Goal: Check status: Check status

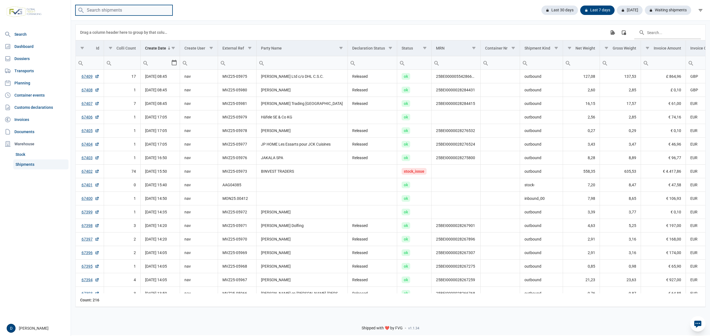
click at [110, 7] on input "search" at bounding box center [123, 10] width 97 height 11
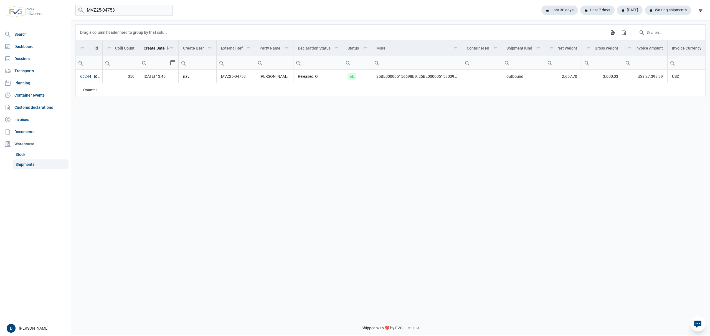
click at [91, 116] on div "Data grid with 1 rows and 18 columns Drag a column header here to group by that…" at bounding box center [390, 166] width 639 height 292
drag, startPoint x: 130, startPoint y: 12, endPoint x: 69, endPoint y: 15, distance: 61.1
click at [69, 15] on div "Search Dashboard Dossiers Transports Planning Container events Customs declarat…" at bounding box center [355, 167] width 710 height 336
type input "MVZ25-05733"
drag, startPoint x: 109, startPoint y: 126, endPoint x: 110, endPoint y: 121, distance: 4.8
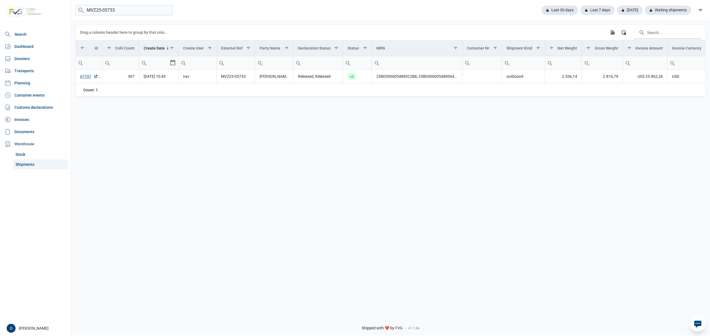
click at [109, 126] on div "Data grid with 1 rows and 18 columns Drag a column header here to group by that…" at bounding box center [390, 166] width 639 height 292
click at [167, 10] on input "MVZ25-05733" at bounding box center [123, 10] width 97 height 11
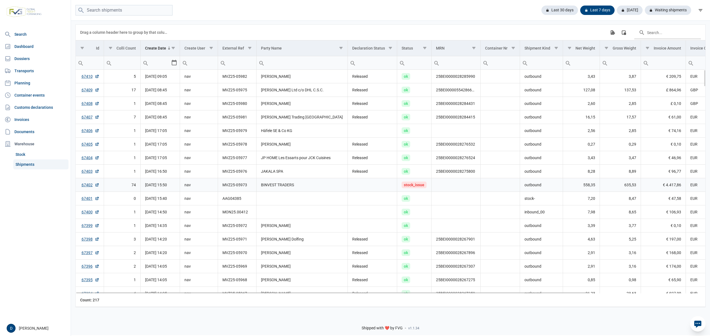
click at [313, 191] on td "BINVEST TRADERS" at bounding box center [301, 185] width 91 height 14
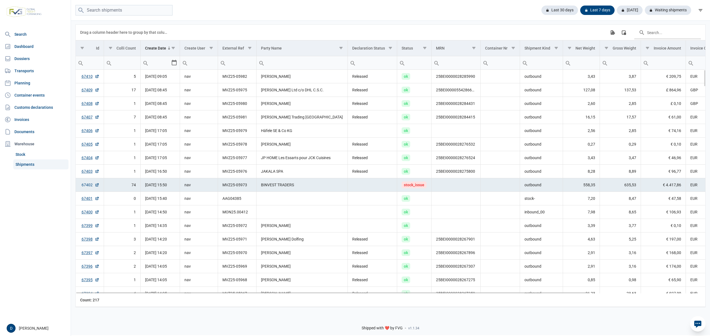
click at [89, 187] on link "67402" at bounding box center [90, 185] width 18 height 6
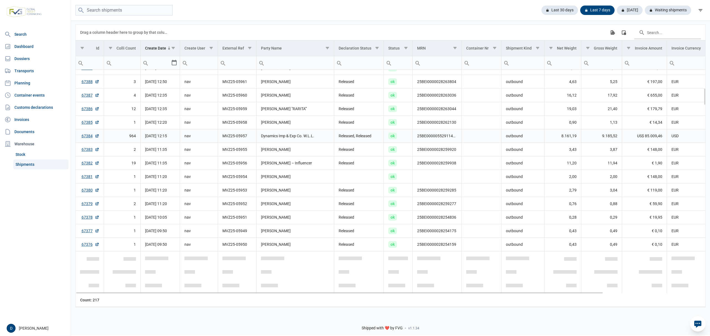
scroll to position [246, 0]
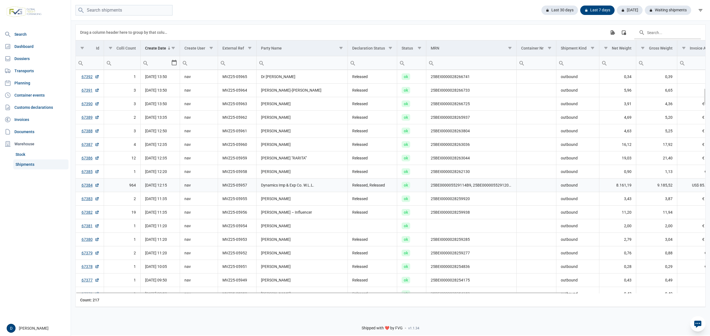
click at [305, 187] on td "Dynamics Imp & Exp Co. W.L.L." at bounding box center [301, 185] width 91 height 14
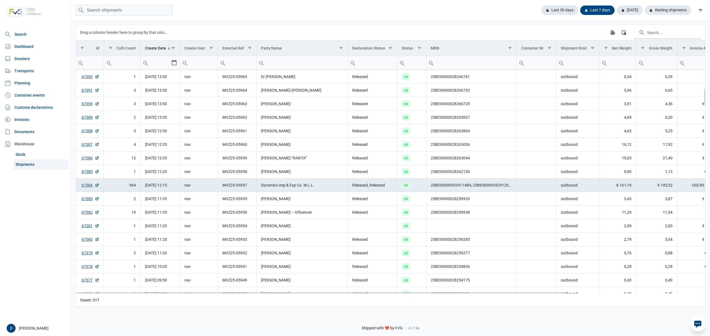
click at [280, 188] on td "Dynamics Imp & Exp Co. W.L.L." at bounding box center [301, 185] width 91 height 14
click at [84, 186] on link "67384" at bounding box center [90, 186] width 18 height 6
click at [121, 10] on input "search" at bounding box center [123, 10] width 97 height 11
type input "MVZ2509-02252"
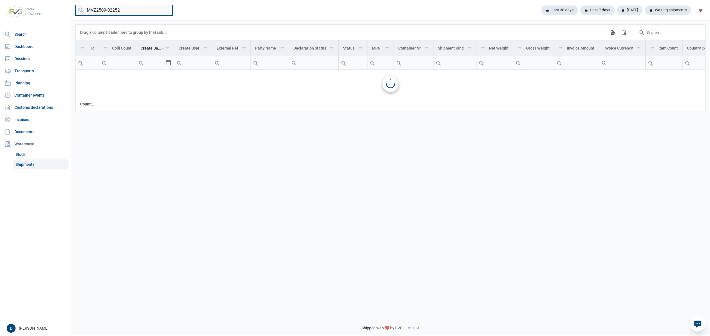
scroll to position [0, 0]
drag, startPoint x: 139, startPoint y: 11, endPoint x: 69, endPoint y: 15, distance: 69.9
click at [69, 15] on div "Search Dashboard Dossiers Transports Planning Container events Customs declarat…" at bounding box center [355, 167] width 710 height 336
click at [167, 11] on input "MVZ2509-02252" at bounding box center [123, 10] width 97 height 11
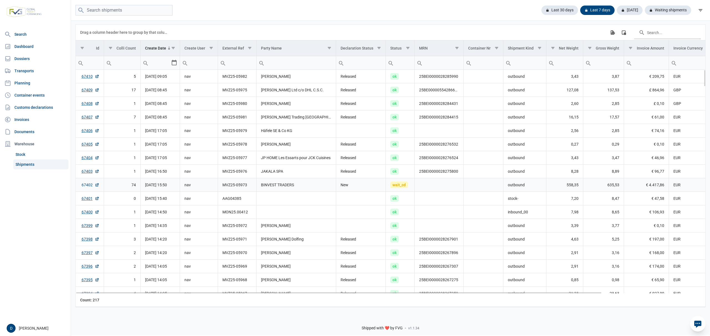
click at [90, 187] on link "67402" at bounding box center [90, 185] width 18 height 6
click at [674, 8] on div "Waiting shipments" at bounding box center [665, 10] width 51 height 9
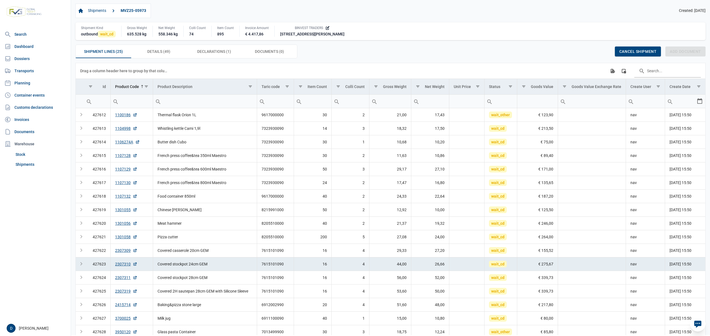
click at [415, 58] on div "Shipment Lines (25) Shipment Lines (25) Details (49) Details (49) Declarations …" at bounding box center [390, 52] width 630 height 14
click at [209, 49] on span "Declarations (1) Declarations (1)" at bounding box center [214, 51] width 34 height 7
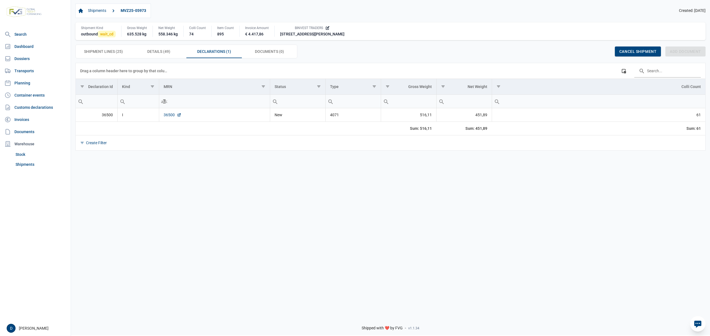
click at [170, 117] on link "36500" at bounding box center [173, 115] width 18 height 6
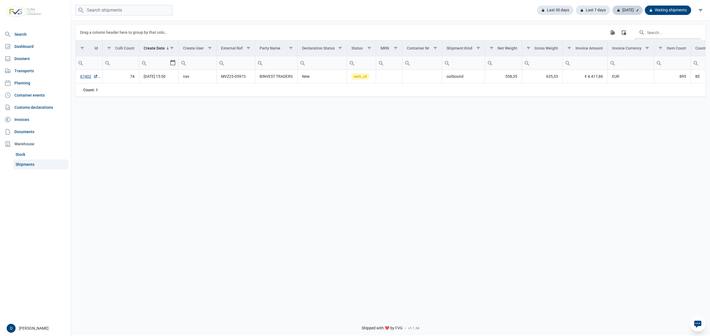
click at [629, 13] on div "[DATE]" at bounding box center [627, 10] width 30 height 9
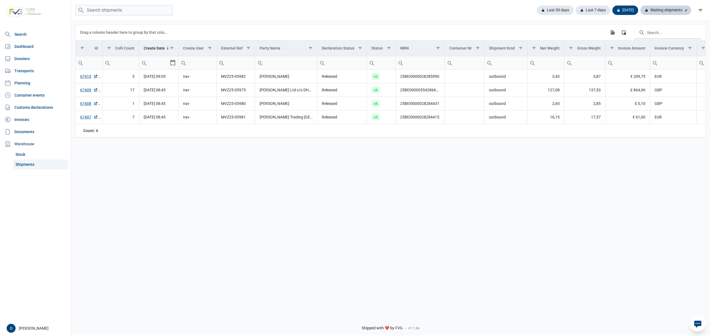
click at [668, 8] on div "Waiting shipments" at bounding box center [665, 10] width 51 height 9
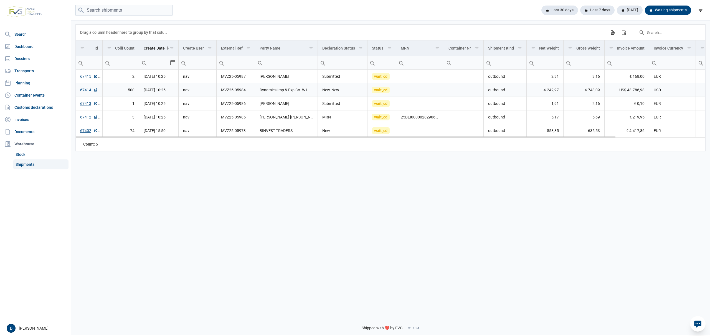
click at [85, 91] on link "67414" at bounding box center [89, 90] width 18 height 6
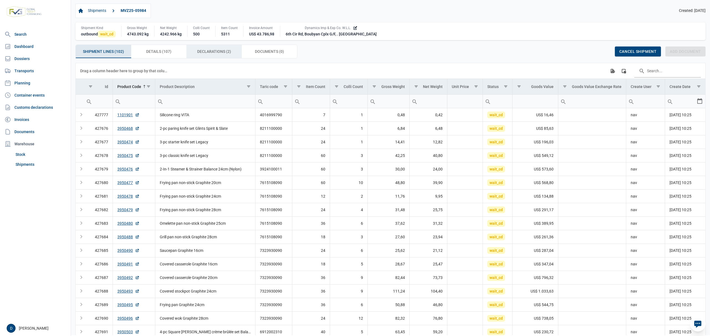
click at [207, 52] on span "Declarations (2) Declarations (2)" at bounding box center [214, 51] width 34 height 7
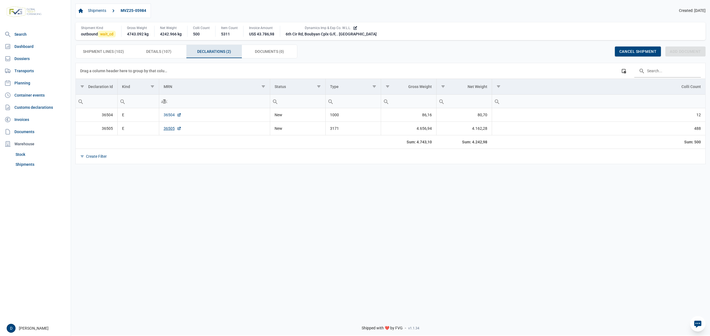
click at [167, 115] on link "36504" at bounding box center [173, 115] width 18 height 6
click at [167, 129] on link "36505" at bounding box center [173, 129] width 18 height 6
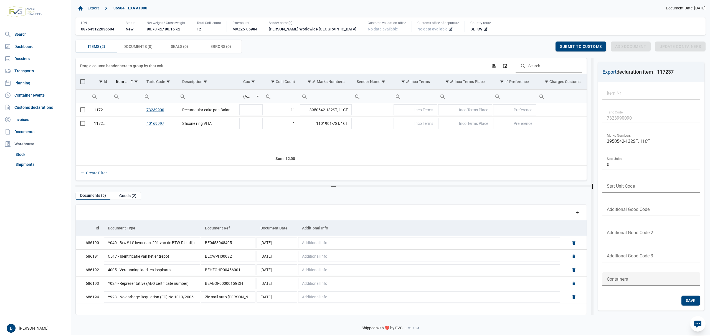
click at [449, 31] on icon at bounding box center [450, 29] width 3 height 3
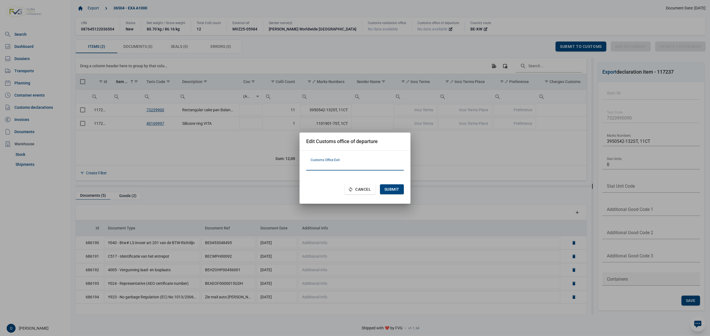
paste input "BE101000"
type input "BE101000"
click at [386, 188] on span "Submit" at bounding box center [391, 189] width 15 height 4
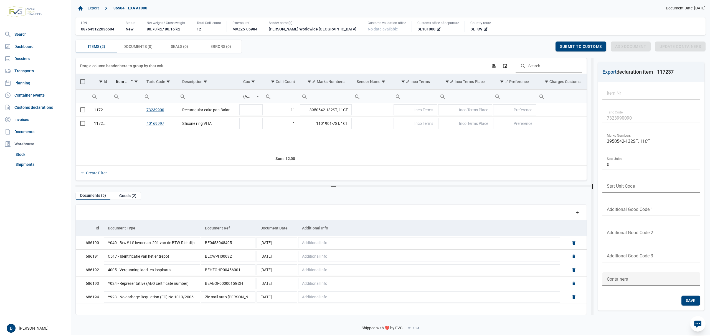
click at [84, 81] on span "Select all" at bounding box center [82, 81] width 5 height 5
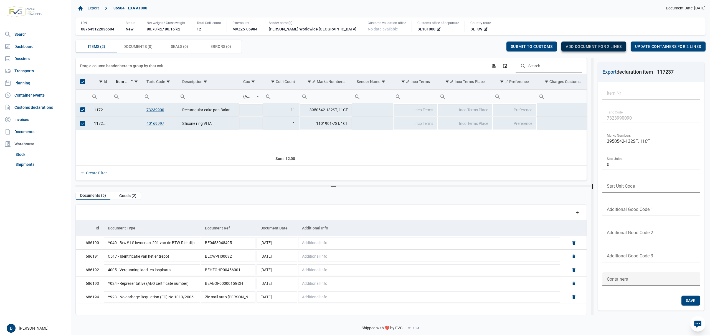
click at [603, 46] on span "Add document for 2 lines" at bounding box center [593, 46] width 56 height 4
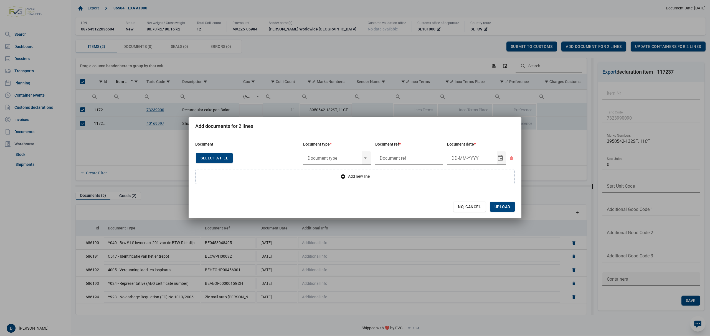
click at [216, 158] on span "Select a file" at bounding box center [214, 158] width 28 height 4
type input "Invoice VFA25-07791"
click at [325, 157] on input "text" at bounding box center [332, 158] width 59 height 14
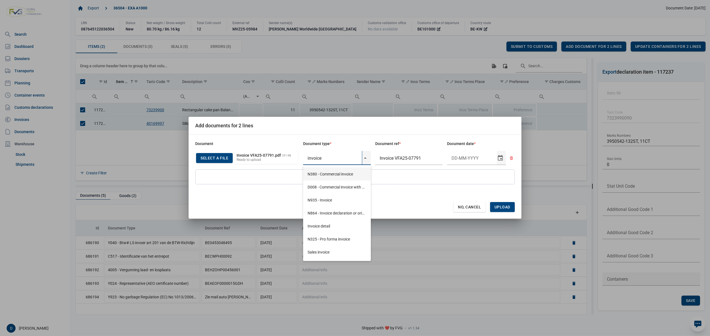
click at [336, 175] on div "N380 - Commercial invoice" at bounding box center [337, 174] width 68 height 13
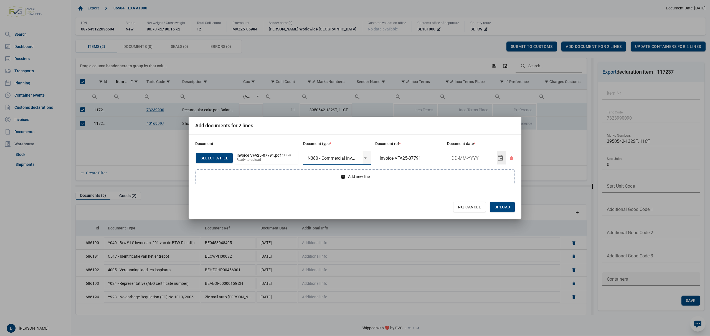
type input "N380 - Commercial invoice"
click at [458, 158] on input "Document date" at bounding box center [472, 158] width 50 height 14
type input "10-10-2025"
click at [498, 206] on span "Upload" at bounding box center [502, 207] width 16 height 4
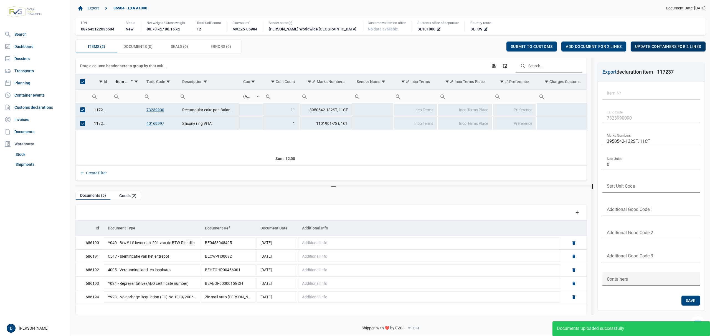
click at [667, 45] on span "Update containers for 2 lines" at bounding box center [668, 46] width 66 height 4
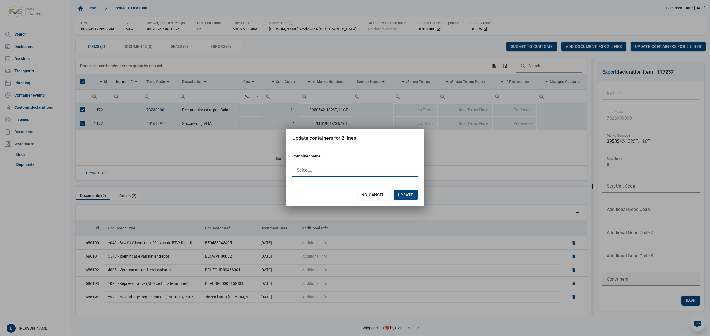
click at [337, 170] on div at bounding box center [354, 170] width 125 height 13
type input "UETU2886306"
click at [405, 193] on span "Update" at bounding box center [405, 195] width 15 height 4
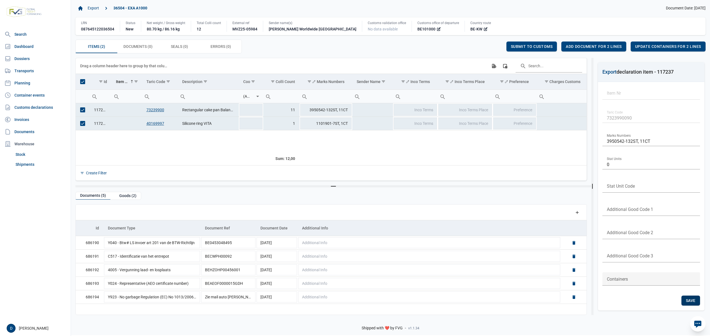
click at [682, 300] on div "Save" at bounding box center [690, 301] width 19 height 10
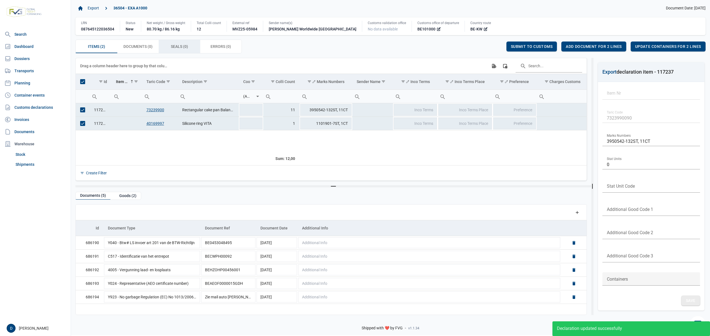
click at [178, 48] on span "Seals (0) Seals (0)" at bounding box center [179, 46] width 17 height 7
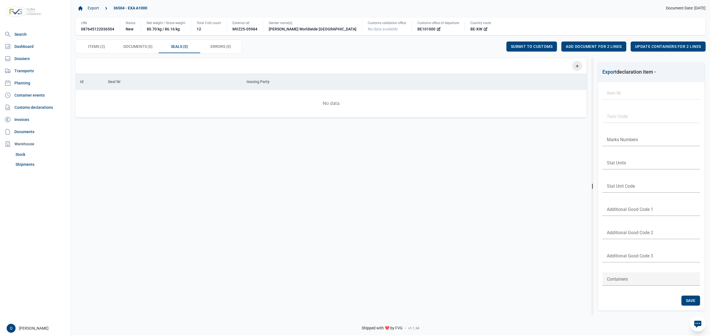
click at [577, 65] on icon "Add a row" at bounding box center [576, 65] width 5 height 5
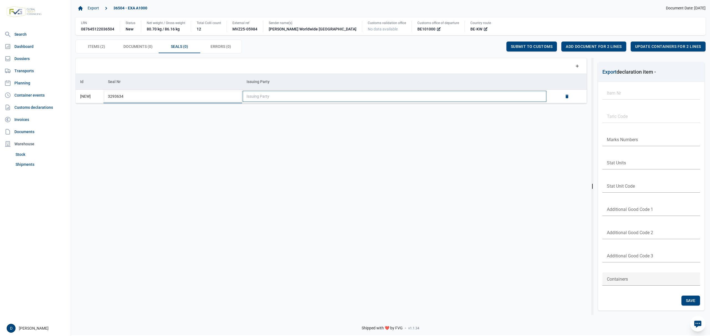
type input "3293634"
click at [278, 101] on td "Issuing Party" at bounding box center [394, 97] width 305 height 14
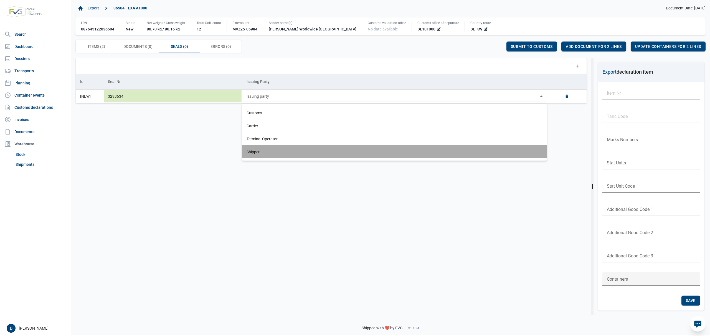
click at [248, 148] on div "Shipper" at bounding box center [394, 152] width 304 height 13
type input "Shipper"
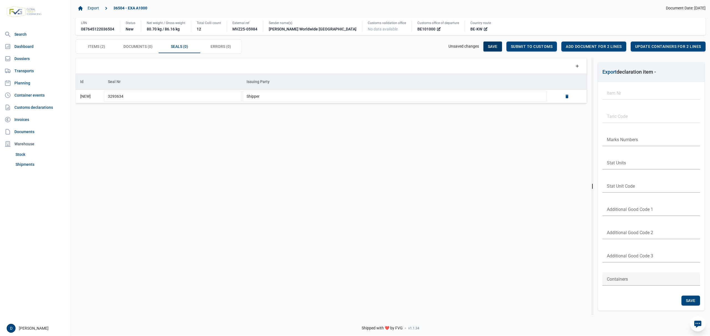
click at [494, 47] on span "Save" at bounding box center [493, 46] width 10 height 4
click at [130, 46] on span "Documents (0) Documents (0)" at bounding box center [137, 46] width 29 height 7
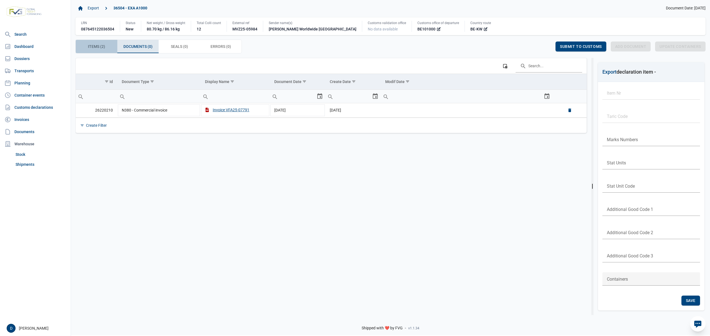
click at [101, 46] on span "Items (2) Items (2)" at bounding box center [96, 46] width 17 height 7
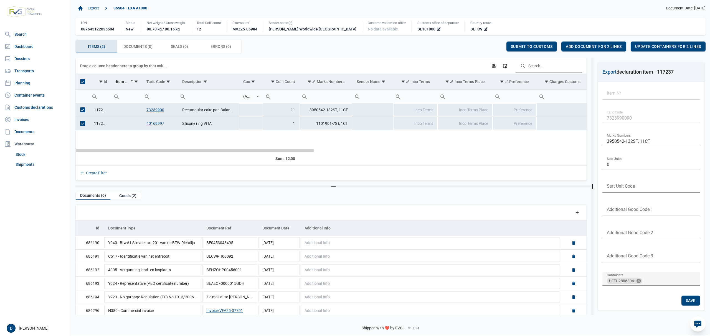
drag, startPoint x: 246, startPoint y: 151, endPoint x: 232, endPoint y: 166, distance: 20.2
click at [232, 166] on body "For evaluation purposes only. Redistribution prohibited. Please register an exi…" at bounding box center [355, 158] width 710 height 336
click at [524, 47] on span "Submit to customs" at bounding box center [532, 46] width 42 height 4
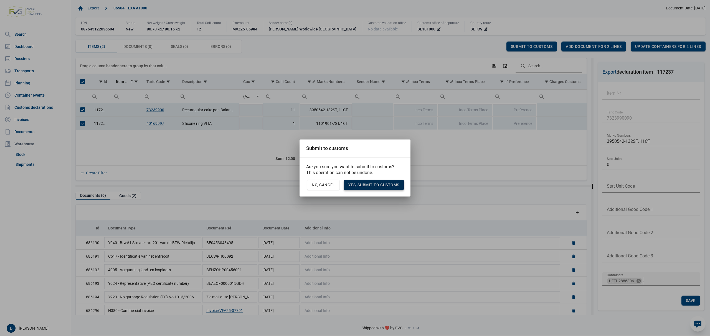
click at [377, 186] on span "Yes, Submit to customs" at bounding box center [373, 185] width 51 height 4
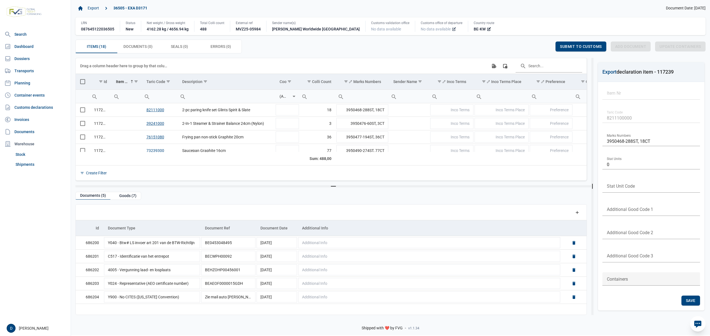
click at [452, 30] on icon at bounding box center [453, 29] width 3 height 3
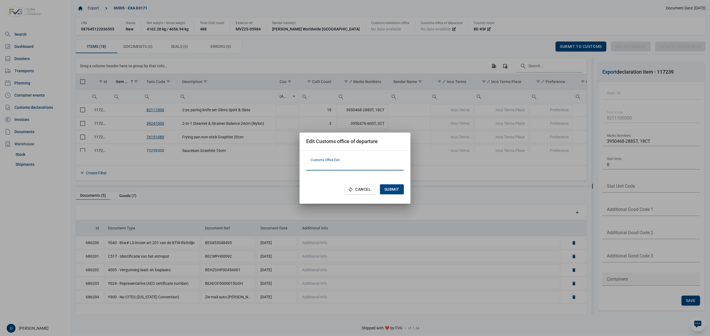
paste input "BE101000"
type input "BE101000"
click at [394, 188] on span "Submit" at bounding box center [391, 189] width 15 height 4
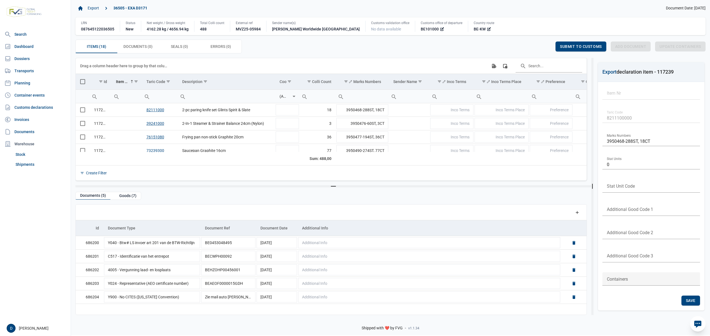
click at [83, 84] on span "Select all" at bounding box center [82, 81] width 5 height 5
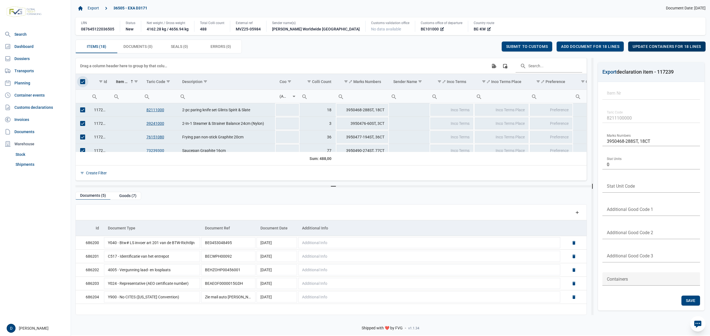
click at [657, 46] on span "Update containers for 18 lines" at bounding box center [666, 46] width 68 height 4
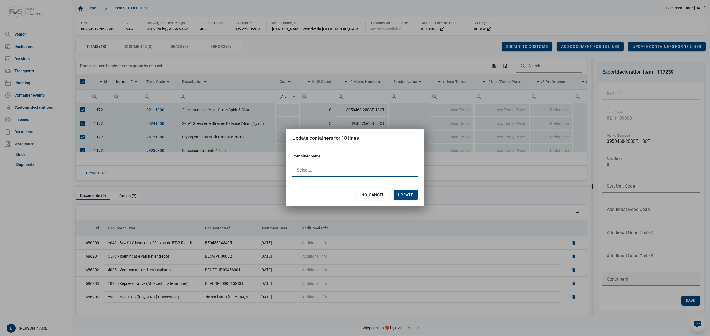
click at [313, 171] on div at bounding box center [354, 170] width 125 height 13
type input "UETU2886306"
click at [405, 193] on span "Update" at bounding box center [405, 195] width 15 height 4
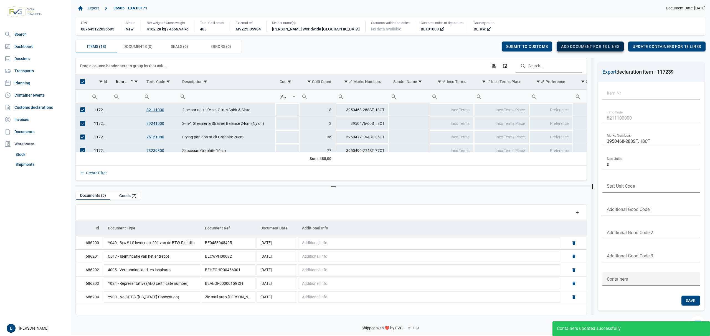
click at [582, 47] on span "Add document for 18 lines" at bounding box center [590, 46] width 58 height 4
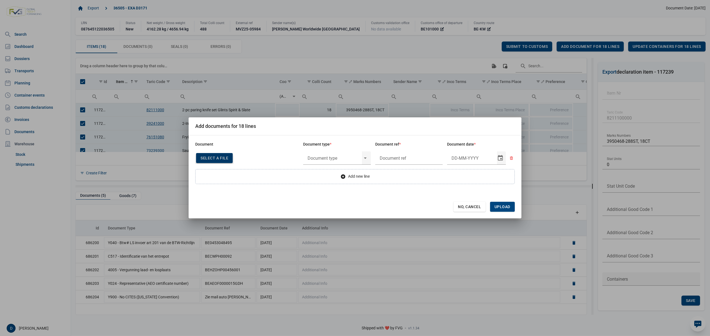
click at [218, 158] on span "Select a file" at bounding box center [214, 158] width 28 height 4
type input "Invoice VFA25-07791"
click at [340, 156] on input "text" at bounding box center [332, 158] width 59 height 14
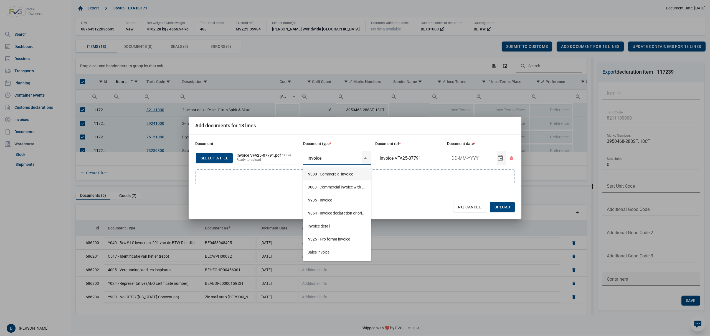
click at [329, 174] on div "N380 - Commercial invoice" at bounding box center [337, 174] width 68 height 13
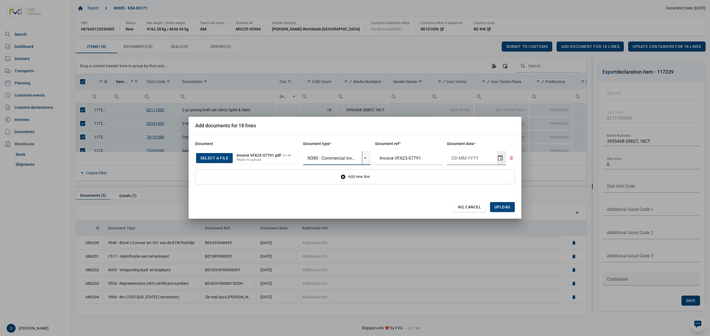
type input "N380 - Commercial invoice"
click at [474, 154] on input "Document date" at bounding box center [472, 158] width 50 height 14
type input "10-10-2025"
click at [506, 208] on span "Upload" at bounding box center [502, 207] width 16 height 4
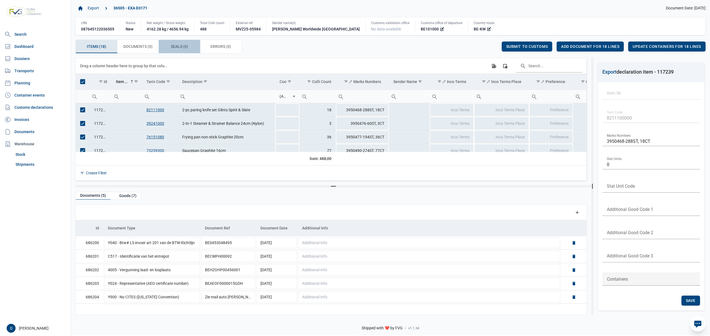
click at [179, 45] on span "Seals (0) Seals (0)" at bounding box center [179, 46] width 17 height 7
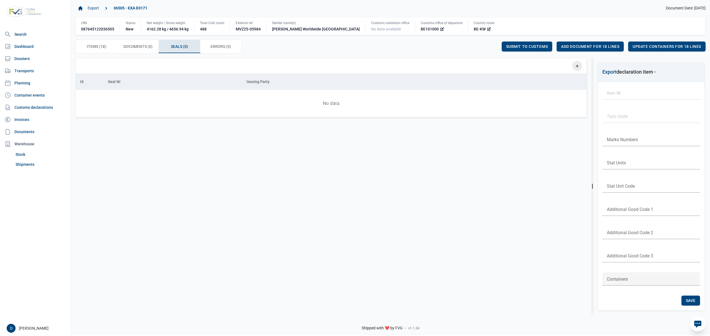
click at [576, 65] on icon "Add a row" at bounding box center [576, 65] width 5 height 5
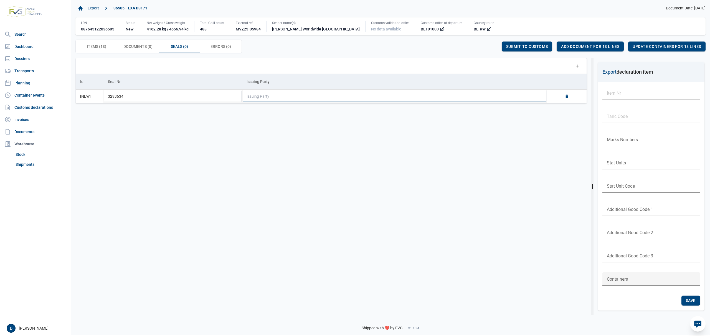
type input "3293634"
click at [407, 99] on td "Issuing Party" at bounding box center [394, 97] width 305 height 14
click at [255, 151] on div "Shipper" at bounding box center [394, 152] width 304 height 13
type input "Shipper"
drag, startPoint x: 487, startPoint y: 44, endPoint x: 485, endPoint y: 40, distance: 4.0
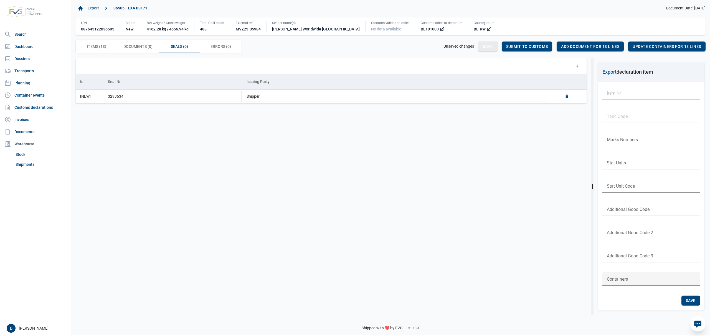
click at [488, 41] on div "Items (18) Items (18) Documents (0) Documents (0) Seals (0) Seals (0) Errors (0…" at bounding box center [390, 47] width 630 height 14
click at [492, 49] on span "Save" at bounding box center [488, 46] width 10 height 4
click at [103, 48] on span "Items (18) Items (18)" at bounding box center [96, 46] width 19 height 7
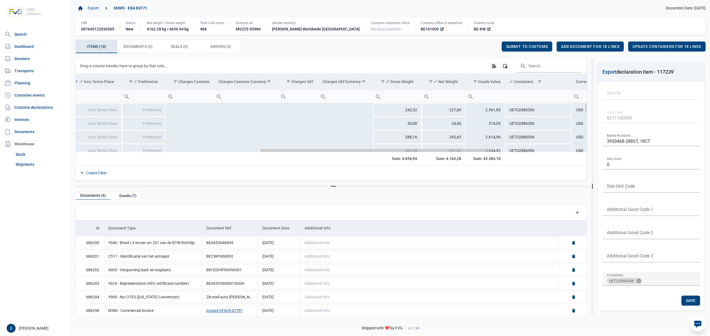
drag, startPoint x: 220, startPoint y: 151, endPoint x: 407, endPoint y: 172, distance: 188.5
click at [407, 172] on body "For evaluation purposes only. Redistribution prohibited. Please register an exi…" at bounding box center [355, 158] width 710 height 336
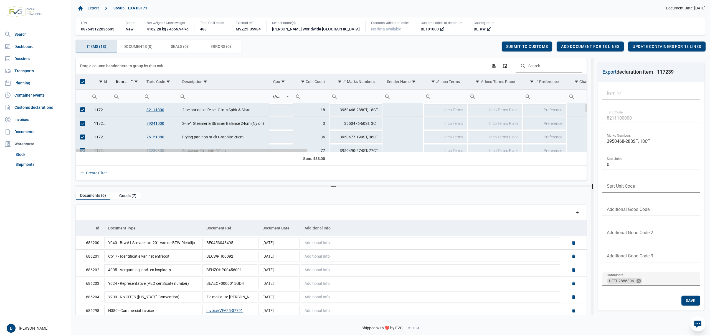
drag, startPoint x: 298, startPoint y: 152, endPoint x: 84, endPoint y: 157, distance: 213.5
click at [84, 157] on body "For evaluation purposes only. Redistribution prohibited. Please register an exi…" at bounding box center [355, 158] width 710 height 336
click at [147, 47] on span "Documents (0) Documents (0)" at bounding box center [137, 46] width 29 height 7
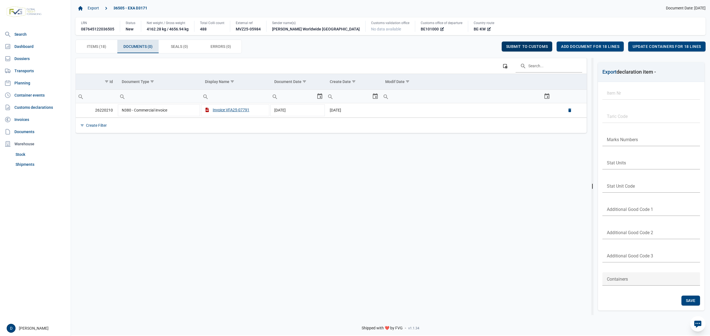
click at [519, 45] on span "Submit to customs" at bounding box center [527, 46] width 42 height 4
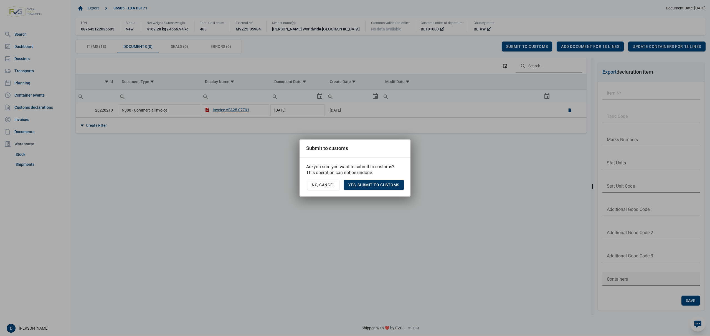
click at [377, 185] on span "Yes, Submit to customs" at bounding box center [373, 185] width 51 height 4
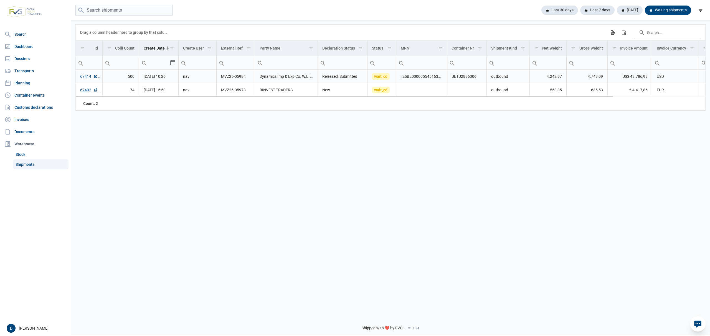
click at [85, 76] on link "67414" at bounding box center [89, 77] width 18 height 6
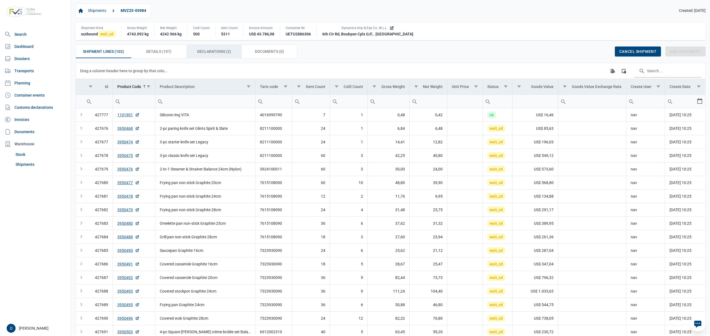
click at [210, 51] on span "Declarations (2) Declarations (2)" at bounding box center [214, 51] width 34 height 7
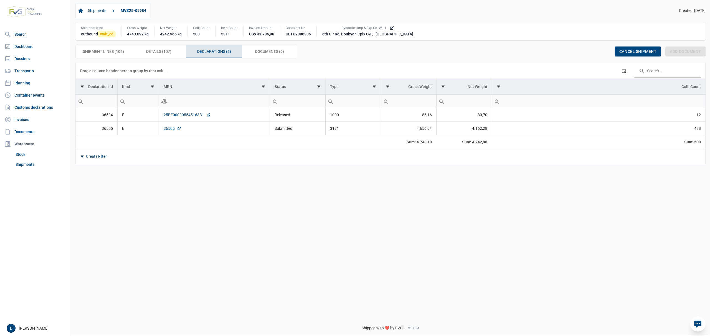
click at [178, 118] on link "25BE000005545163B1" at bounding box center [187, 115] width 47 height 6
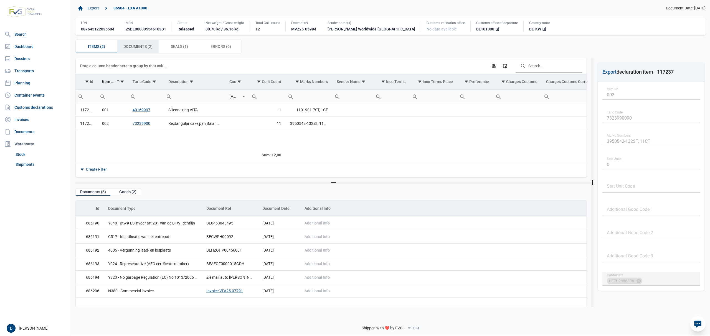
click at [149, 47] on span "Documents (2) Documents (2)" at bounding box center [137, 46] width 29 height 7
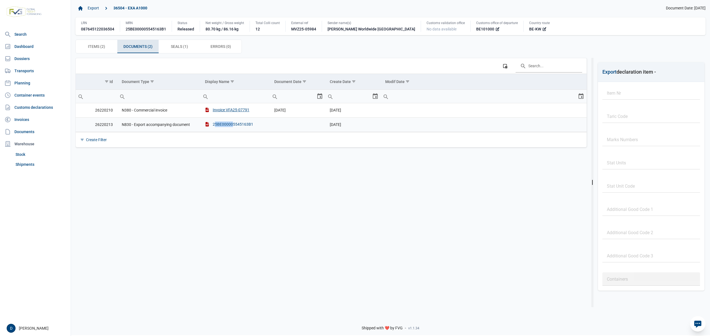
click at [231, 123] on div "25BE000005545163B1" at bounding box center [229, 125] width 48 height 6
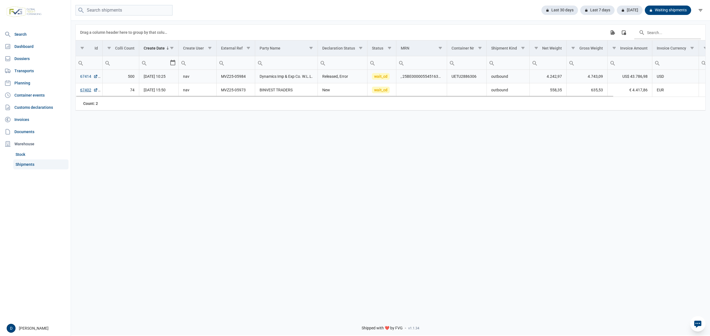
click at [81, 75] on link "67414" at bounding box center [89, 77] width 18 height 6
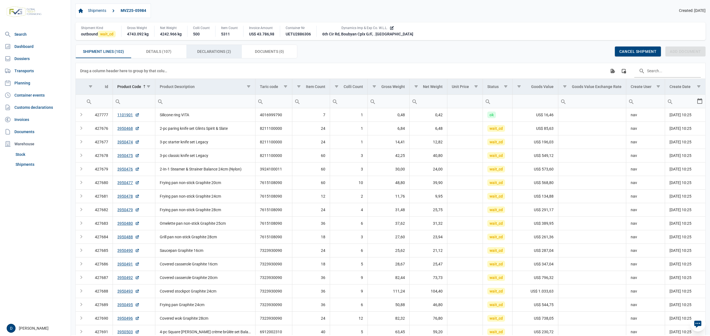
click at [210, 50] on span "Declarations (2) Declarations (2)" at bounding box center [214, 51] width 34 height 7
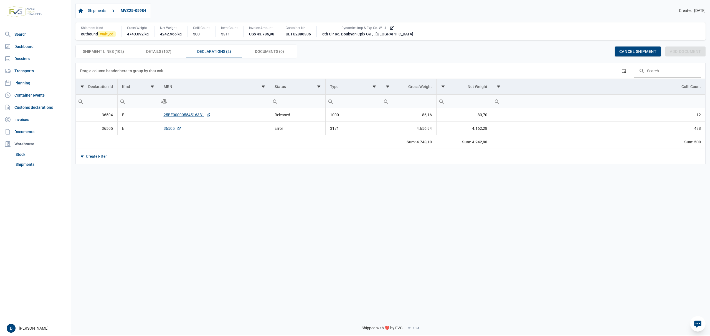
click at [170, 130] on link "36505" at bounding box center [173, 129] width 18 height 6
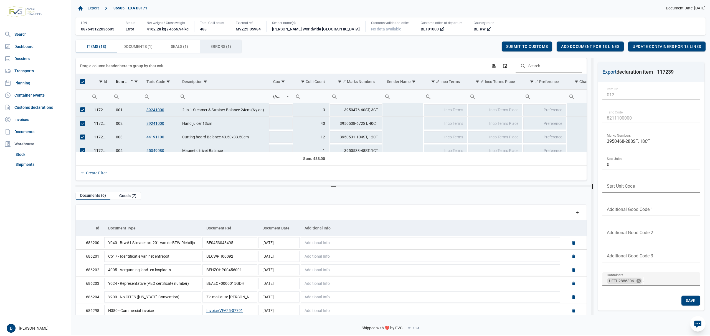
click at [212, 42] on div "Errors (1) Errors (1)" at bounding box center [221, 46] width 42 height 13
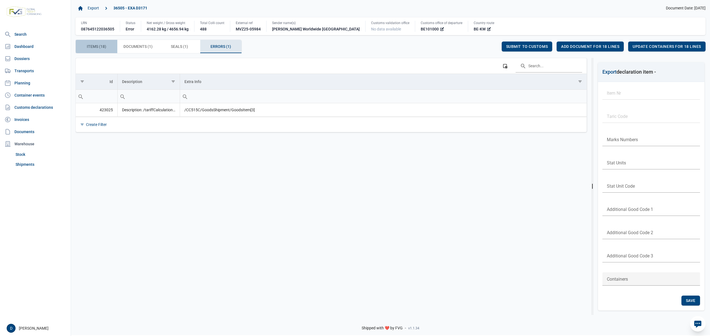
click at [104, 49] on span "Items (18) Items (18)" at bounding box center [96, 46] width 19 height 7
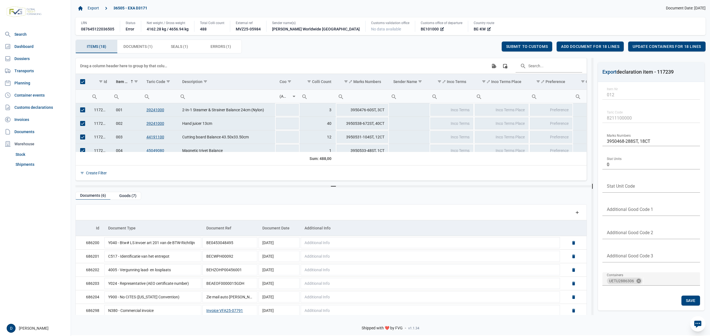
click at [82, 82] on span "Select all" at bounding box center [82, 81] width 5 height 5
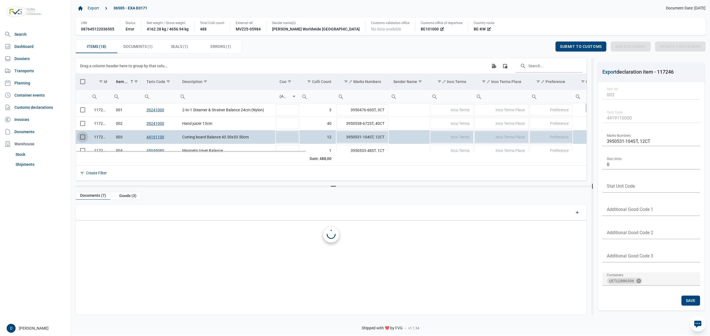
click at [81, 139] on span "Select row" at bounding box center [82, 137] width 5 height 5
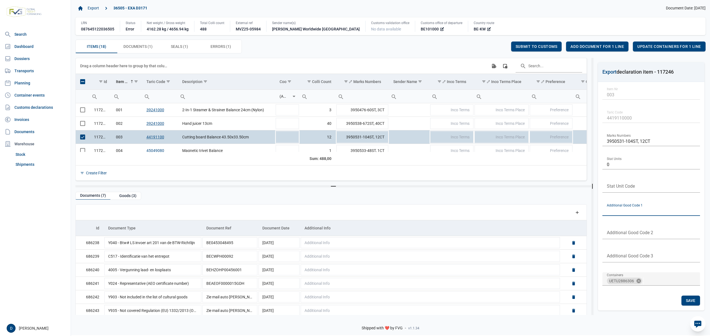
click at [629, 210] on input "text" at bounding box center [651, 209] width 98 height 13
type input "4099"
click at [690, 302] on span "Save" at bounding box center [690, 301] width 10 height 4
click at [530, 48] on span "Submit to customs" at bounding box center [536, 46] width 42 height 4
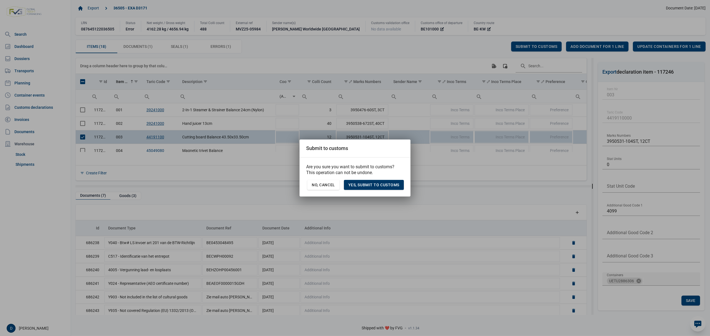
click at [381, 182] on div "Yes, Submit to customs" at bounding box center [374, 185] width 60 height 10
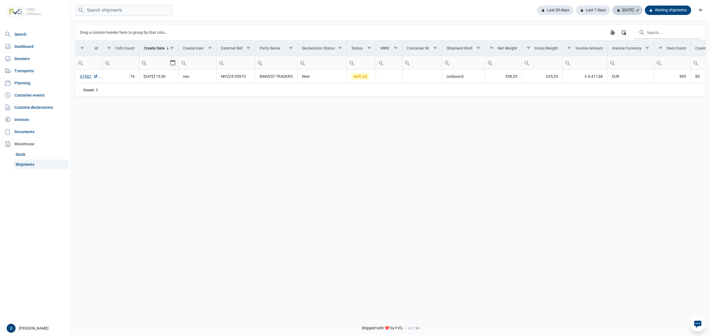
click at [627, 8] on div "[DATE]" at bounding box center [627, 10] width 30 height 9
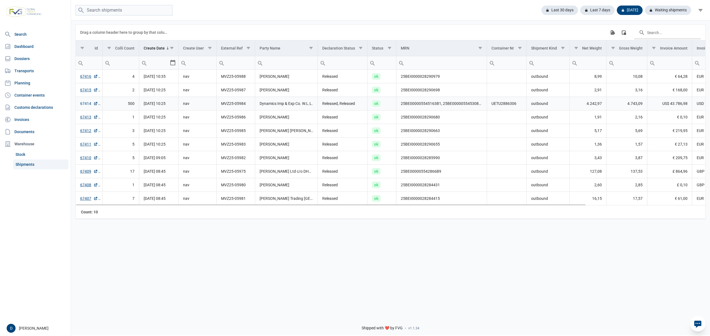
click at [82, 104] on link "67414" at bounding box center [89, 104] width 18 height 6
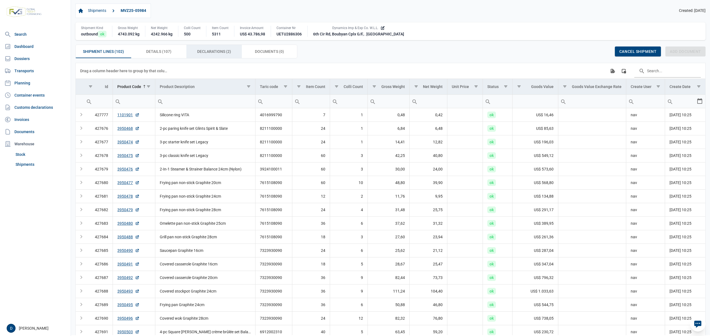
drag, startPoint x: 207, startPoint y: 52, endPoint x: 222, endPoint y: 63, distance: 18.6
click at [207, 52] on span "Declarations (2) Declarations (2)" at bounding box center [214, 51] width 34 height 7
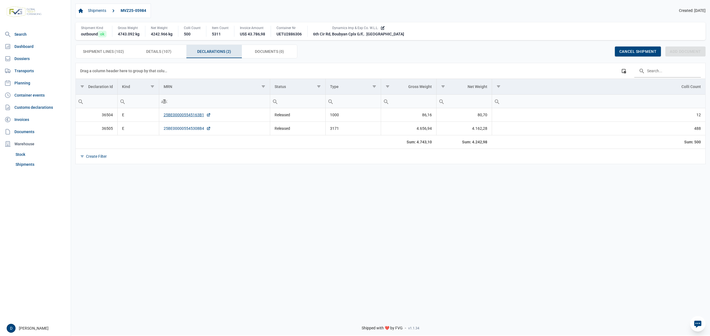
click at [188, 130] on link "25BE000005545308B4" at bounding box center [187, 129] width 47 height 6
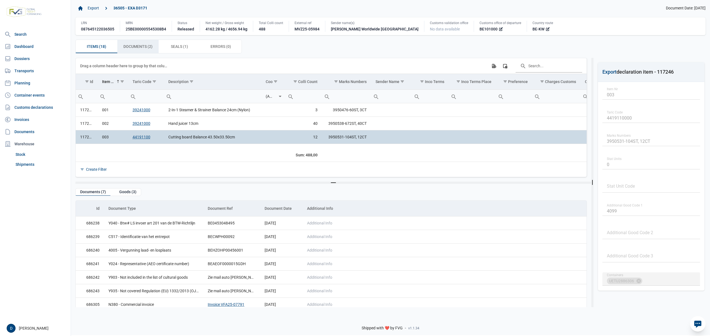
click at [145, 47] on span "Documents (2) Documents (2)" at bounding box center [137, 46] width 29 height 7
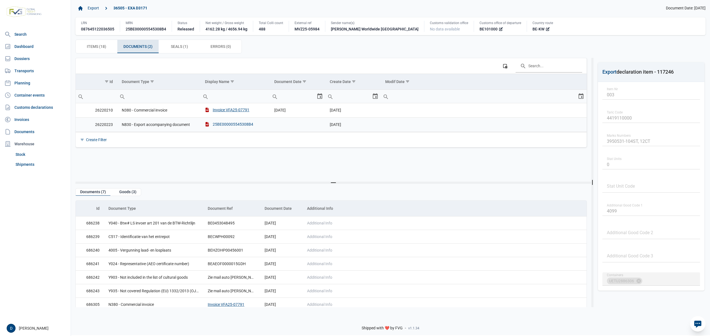
click at [239, 124] on div "25BE000005545308B4" at bounding box center [229, 125] width 48 height 6
